Goal: Task Accomplishment & Management: Manage account settings

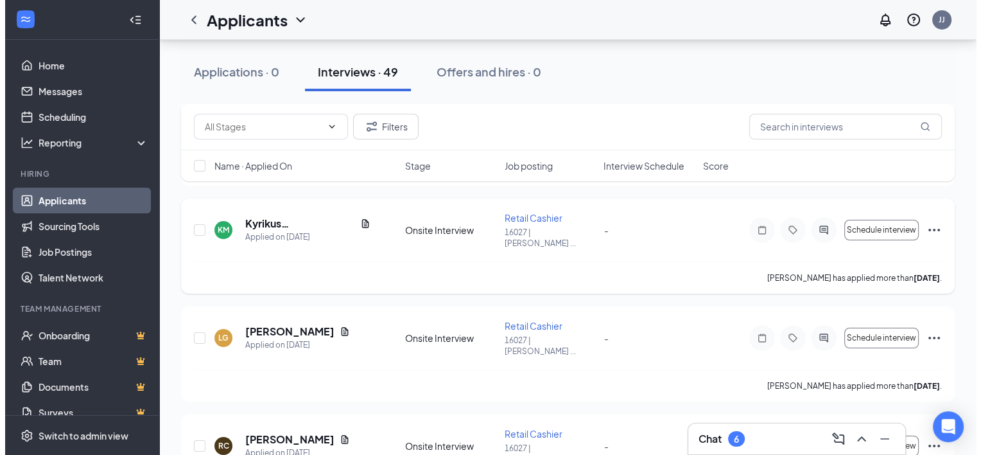
scroll to position [4536, 0]
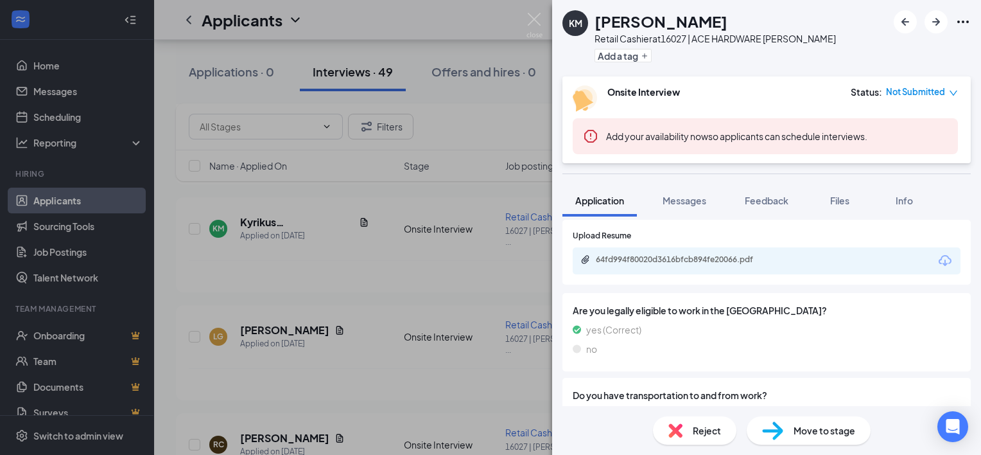
scroll to position [691, 0]
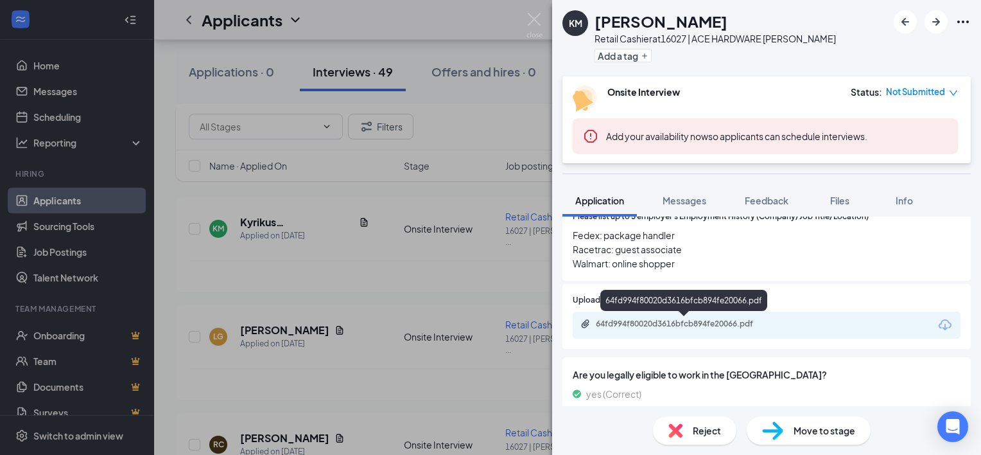
click at [744, 322] on div "64fd994f80020d3616bfcb894fe20066.pdf" at bounding box center [686, 323] width 180 height 10
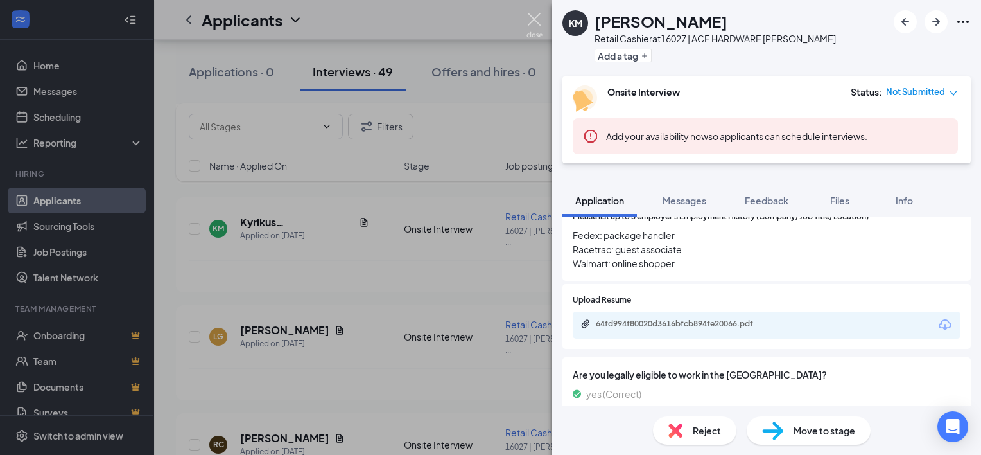
click at [538, 19] on img at bounding box center [535, 25] width 16 height 25
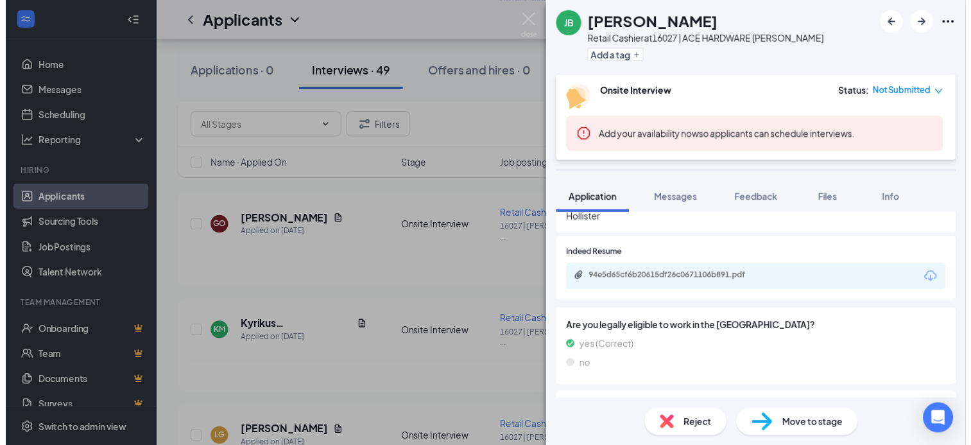
scroll to position [771, 0]
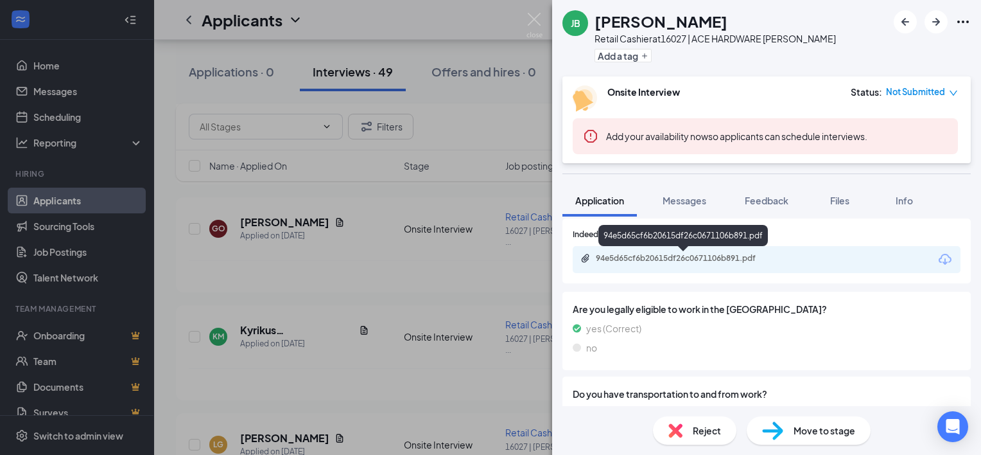
click at [745, 257] on div "94e5d65cf6b20615df26c0671106b891.pdf" at bounding box center [686, 258] width 180 height 10
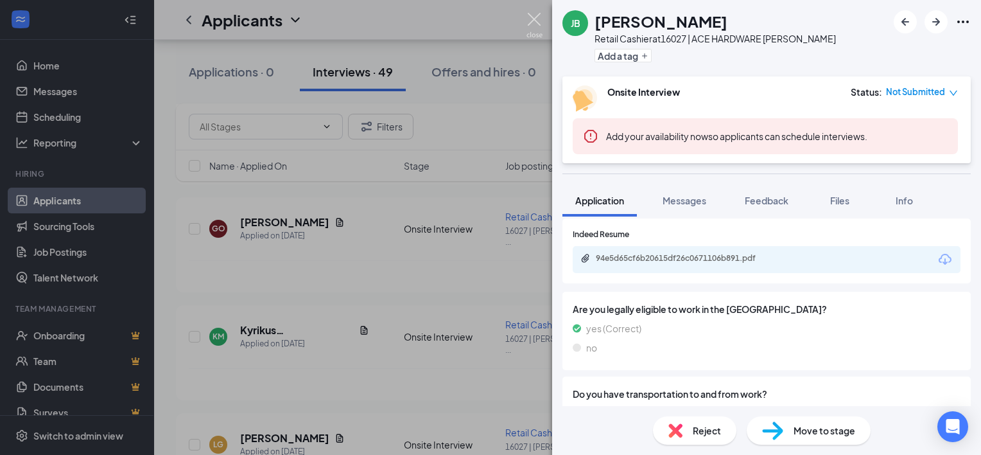
click at [535, 14] on img at bounding box center [535, 25] width 16 height 25
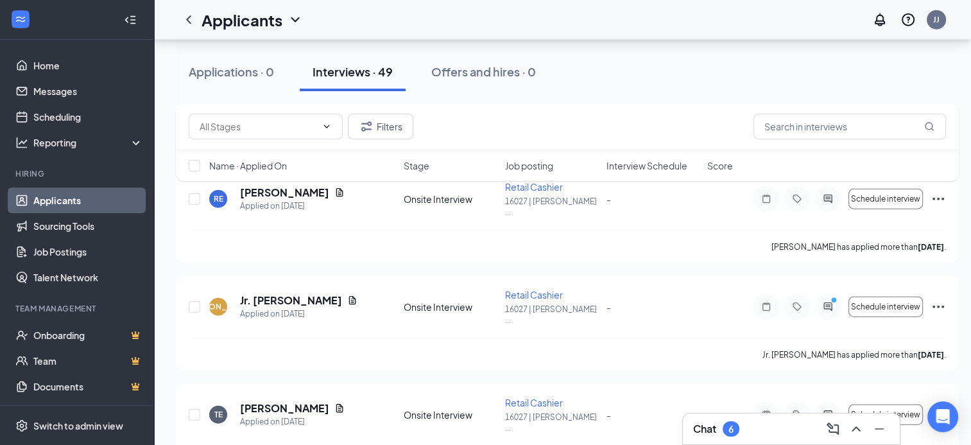
scroll to position [2995, 0]
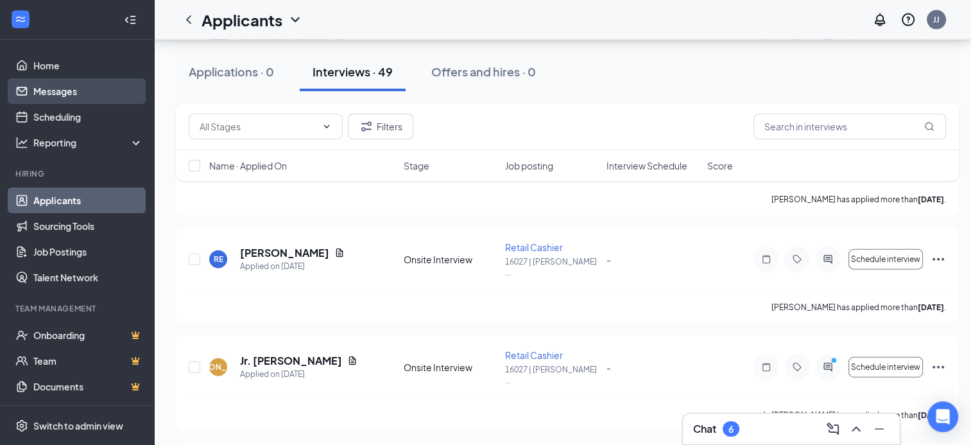
click at [57, 92] on link "Messages" at bounding box center [88, 91] width 110 height 26
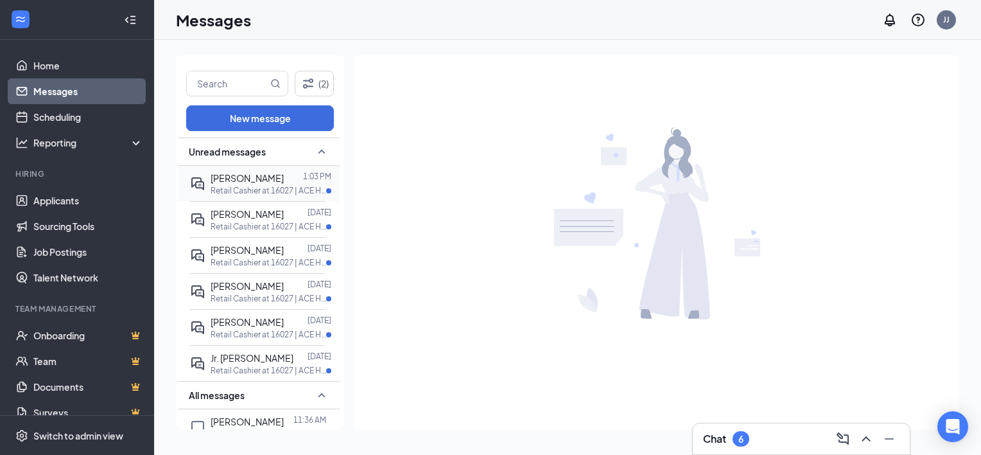
click at [259, 180] on span "[PERSON_NAME]" at bounding box center [247, 178] width 73 height 12
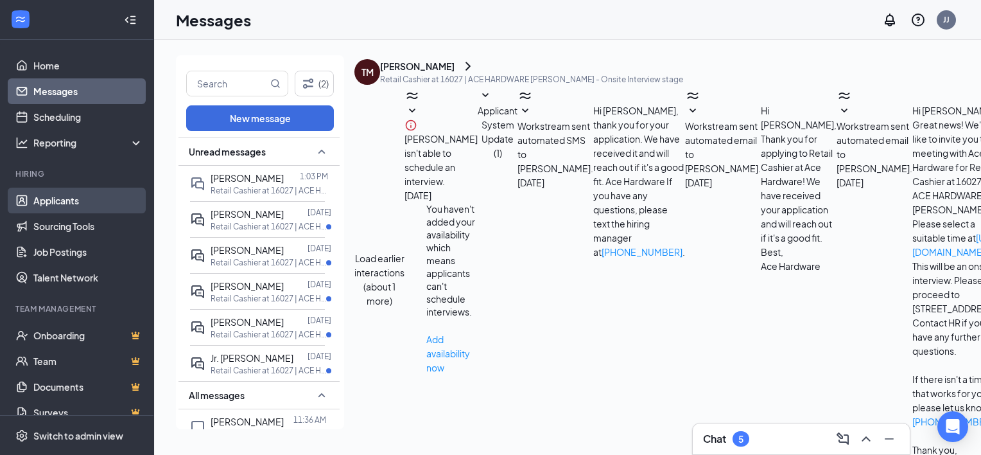
click at [62, 197] on link "Applicants" at bounding box center [88, 200] width 110 height 26
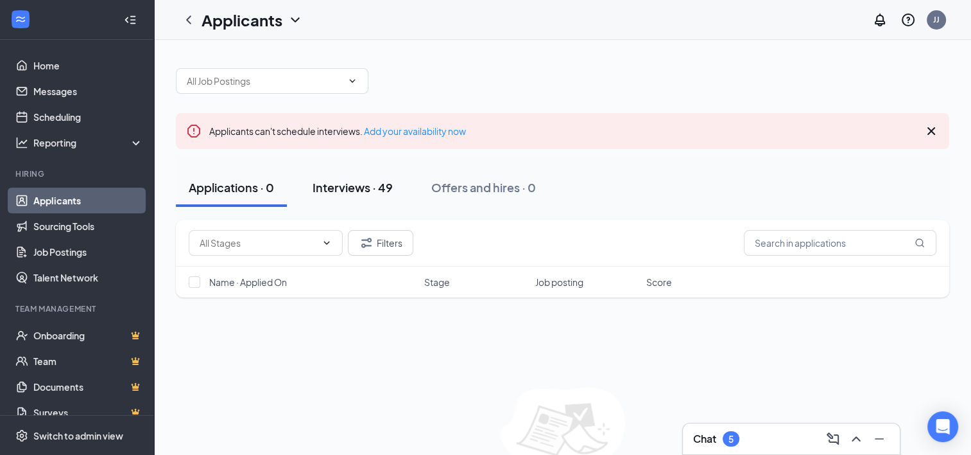
click at [349, 187] on div "Interviews · 49" at bounding box center [353, 187] width 80 height 16
